Goal: Use online tool/utility: Utilize a website feature to perform a specific function

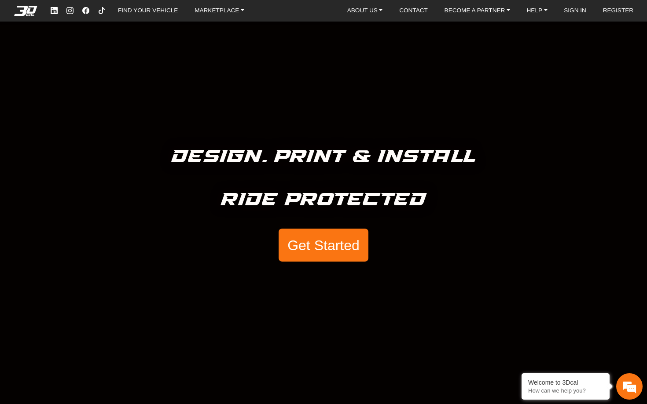
click at [304, 240] on button "Get Started" at bounding box center [323, 245] width 90 height 33
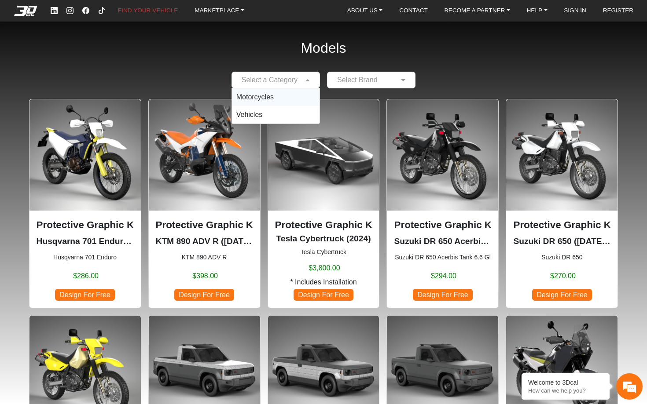
click at [291, 77] on input "text" at bounding box center [266, 80] width 61 height 11
click at [277, 103] on div "Motorcycles" at bounding box center [276, 97] width 88 height 18
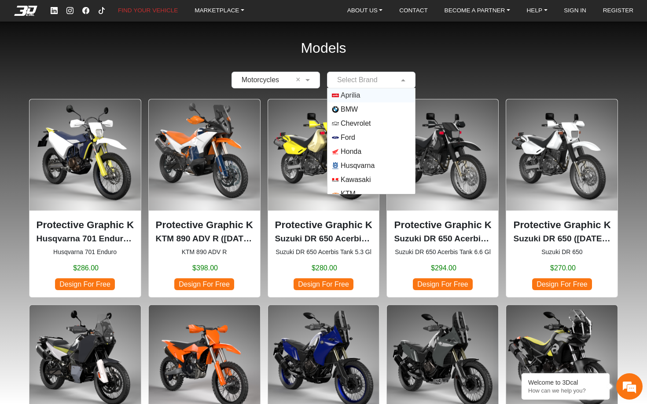
click at [355, 81] on input "text" at bounding box center [362, 80] width 61 height 11
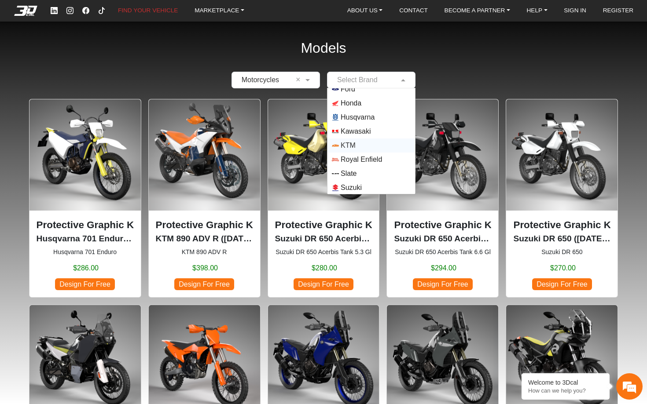
click at [353, 149] on span "KTM" at bounding box center [348, 145] width 15 height 11
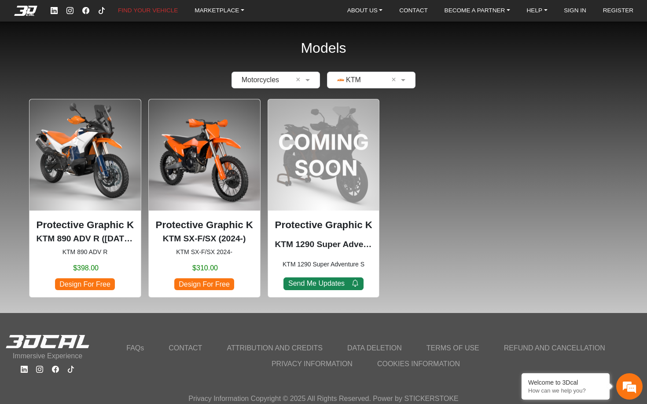
click at [208, 284] on span "Design For Free" at bounding box center [204, 284] width 60 height 12
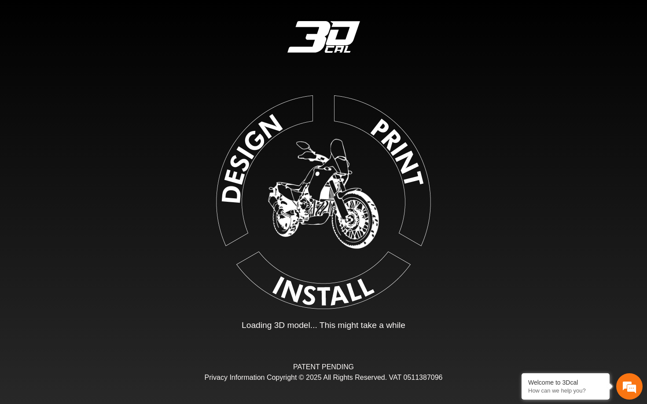
type input "*"
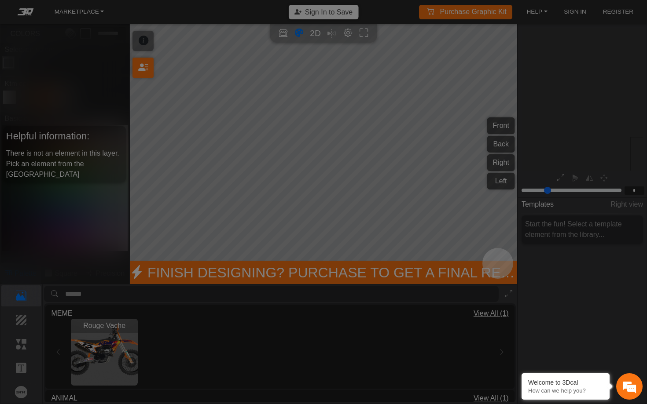
scroll to position [91, 101]
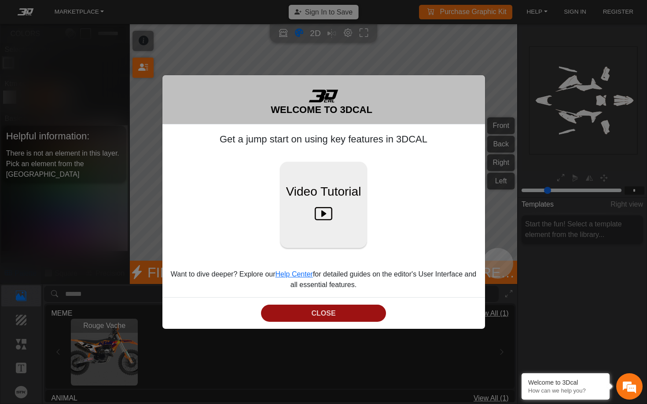
click at [323, 319] on button "CLOSE" at bounding box center [323, 313] width 125 height 17
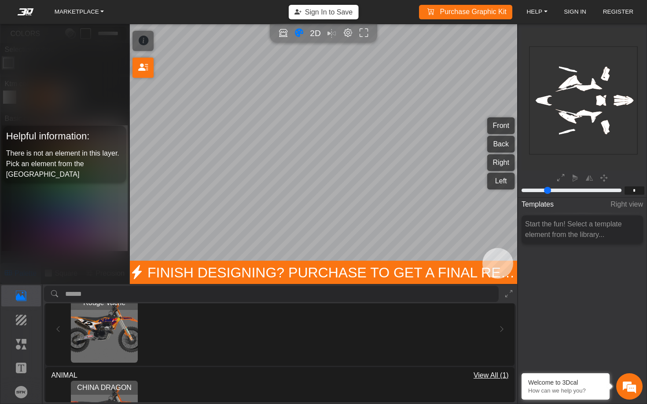
scroll to position [20, 0]
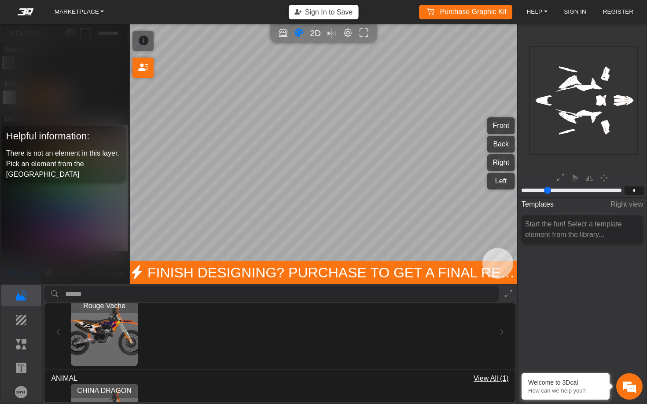
click at [109, 343] on img "View Rouge Vache" at bounding box center [104, 332] width 67 height 67
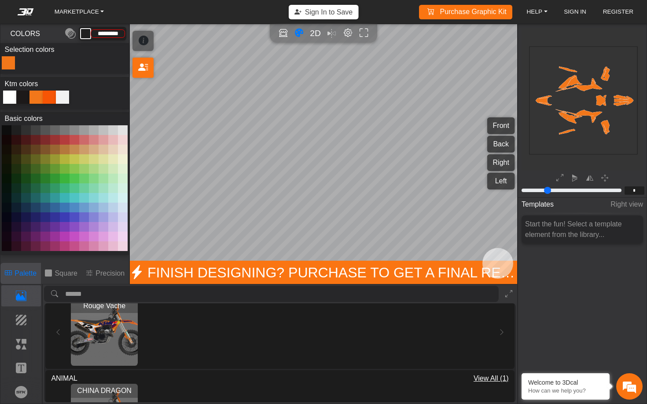
type input "*******"
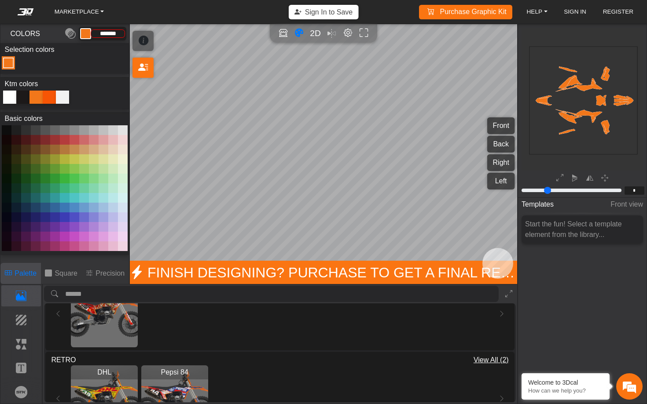
scroll to position [175, 0]
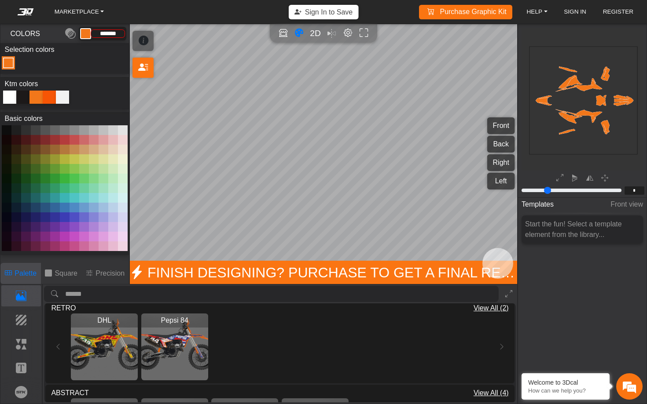
click at [180, 356] on img "View Pepsi 84" at bounding box center [174, 347] width 67 height 67
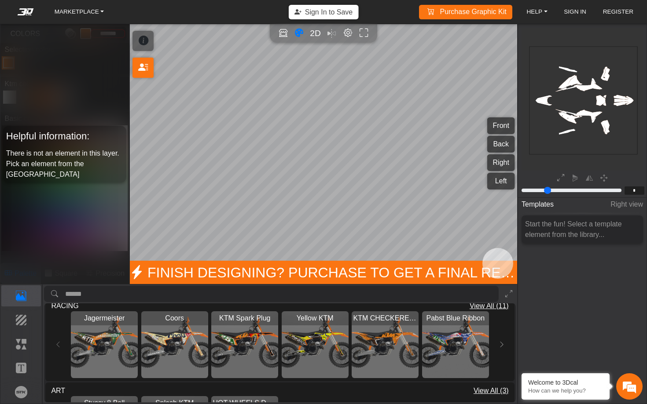
scroll to position [442, 0]
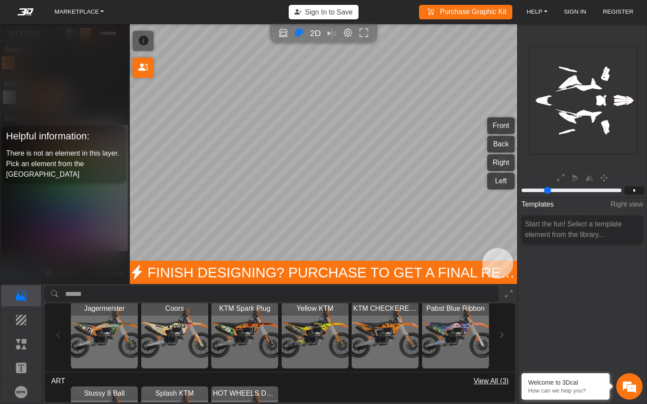
click at [256, 337] on img "View KTM Spark Plug" at bounding box center [244, 335] width 67 height 67
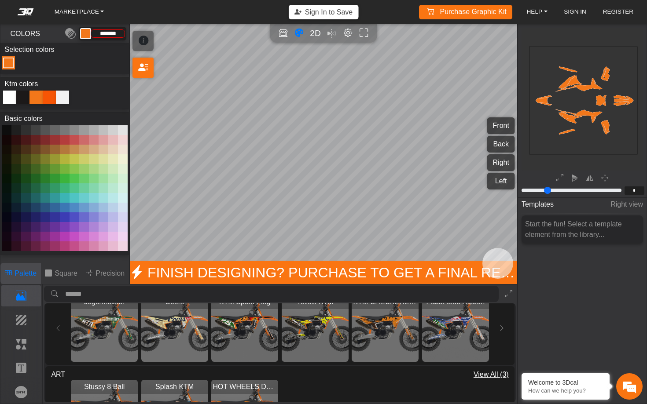
scroll to position [449, 0]
click at [461, 322] on img "View Pabst Blue Ribbon" at bounding box center [455, 328] width 67 height 67
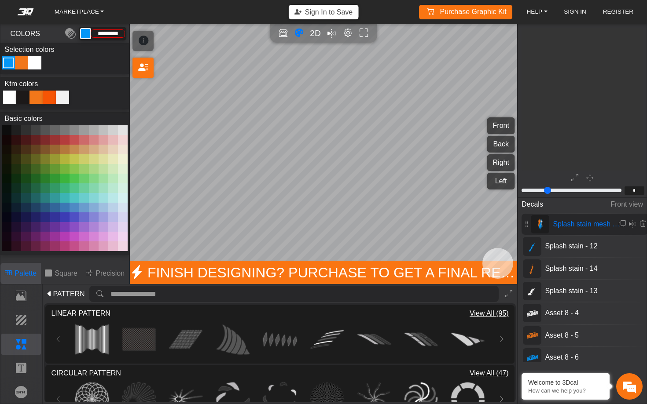
scroll to position [202, 148]
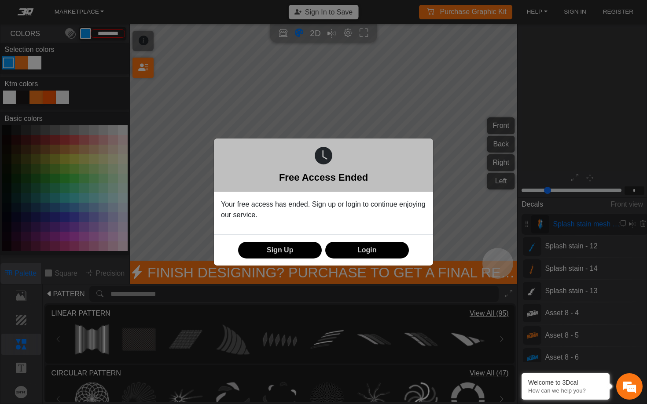
scroll to position [202, 148]
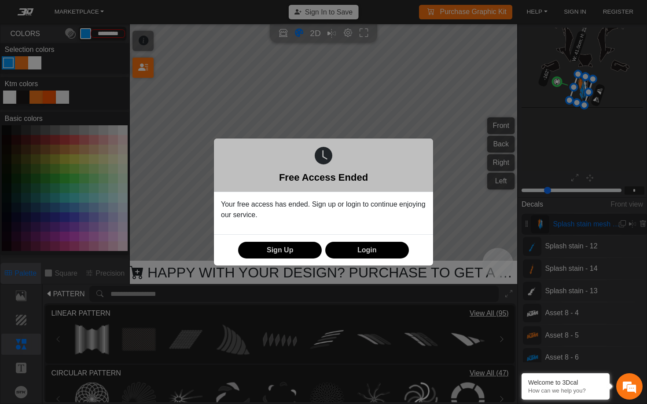
click at [306, 154] on div "Free Access Ended" at bounding box center [323, 166] width 219 height 54
click at [245, 163] on div "Free Access Ended" at bounding box center [323, 166] width 219 height 54
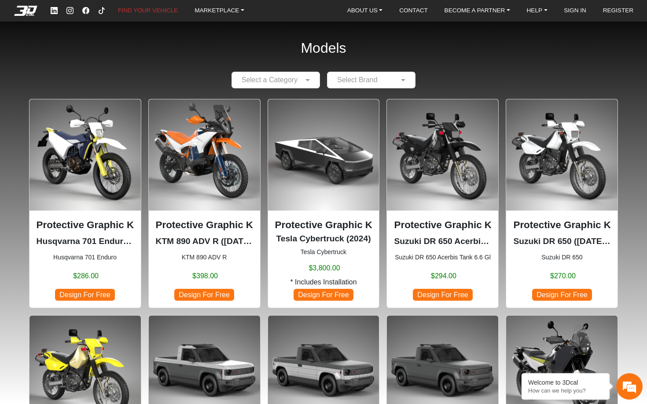
click at [305, 131] on img at bounding box center [323, 154] width 111 height 111
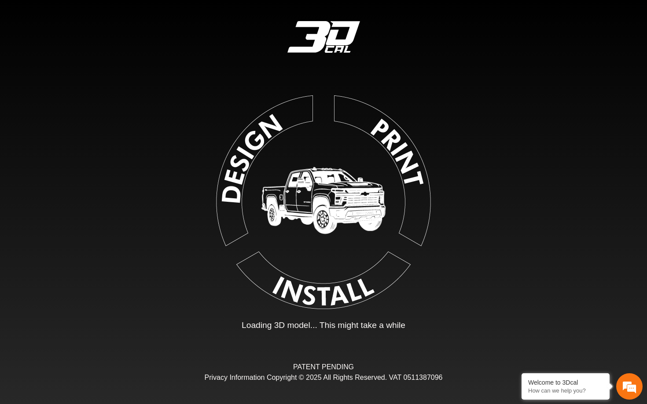
type input "*"
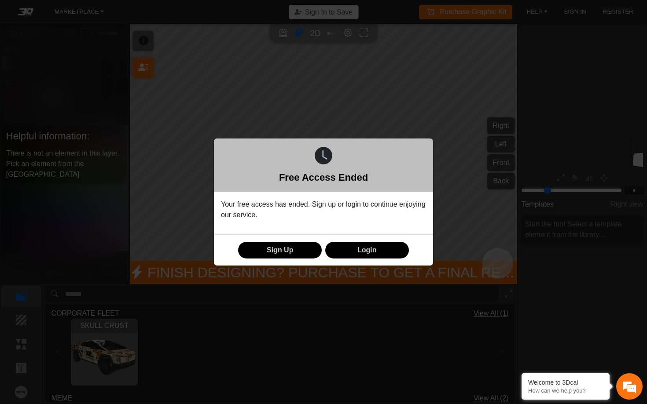
scroll to position [91, 101]
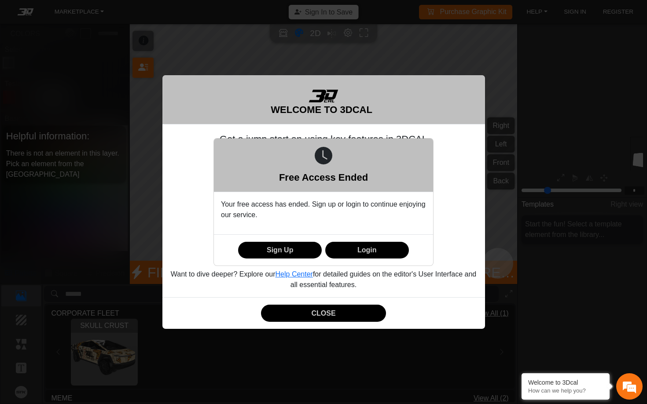
scroll to position [91, 101]
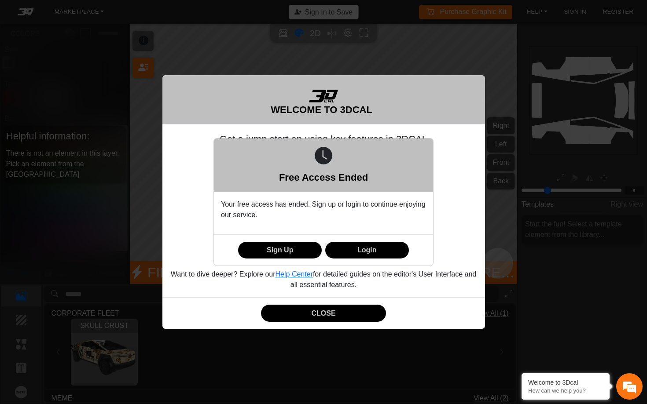
click at [326, 311] on div "Free Access Ended Your free access has ended. Sign up or login to continue enjo…" at bounding box center [323, 202] width 647 height 404
click at [311, 253] on button "Sign Up" at bounding box center [280, 250] width 84 height 17
